Goal: Register for event/course

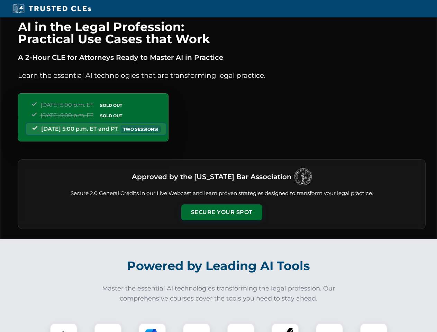
click at [221, 212] on button "Secure Your Spot" at bounding box center [221, 213] width 81 height 16
click at [64, 328] on img at bounding box center [64, 337] width 20 height 20
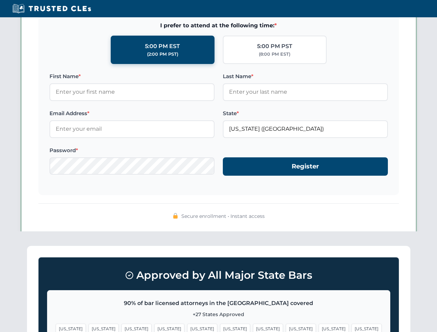
click at [253, 328] on span "[US_STATE]" at bounding box center [268, 329] width 30 height 10
click at [319, 328] on span "[US_STATE]" at bounding box center [334, 329] width 30 height 10
